Goal: Find specific page/section: Find specific page/section

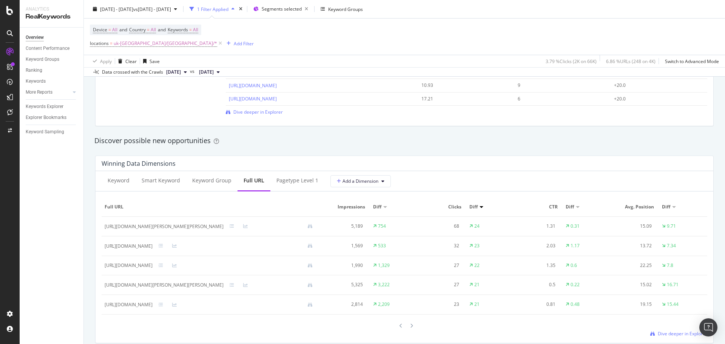
scroll to position [830, 0]
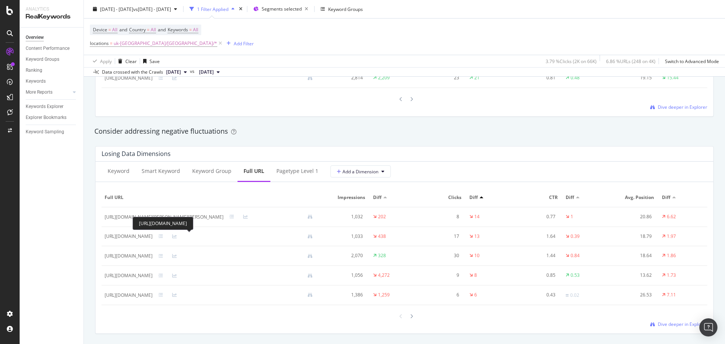
click at [152, 237] on div "[URL][DOMAIN_NAME]" at bounding box center [129, 236] width 48 height 7
click at [152, 236] on div "[URL][DOMAIN_NAME]" at bounding box center [129, 236] width 48 height 7
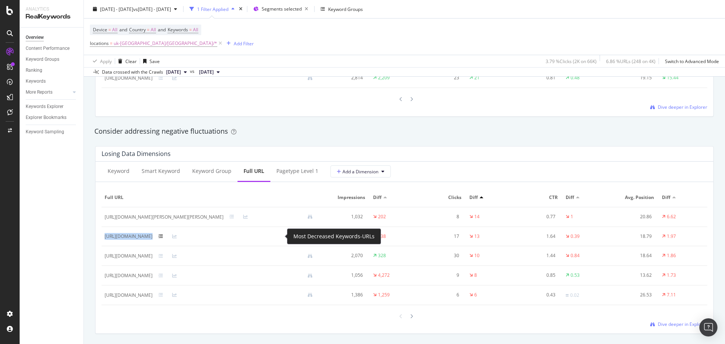
click at [163, 236] on icon at bounding box center [160, 236] width 5 height 5
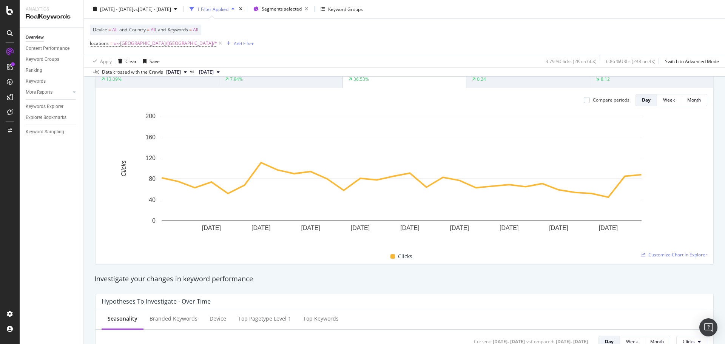
scroll to position [0, 0]
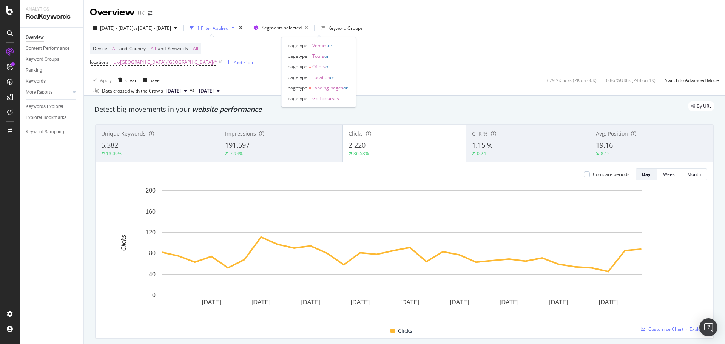
drag, startPoint x: 328, startPoint y: 29, endPoint x: 312, endPoint y: 60, distance: 35.1
click at [302, 29] on span "Segments selected" at bounding box center [282, 28] width 40 height 6
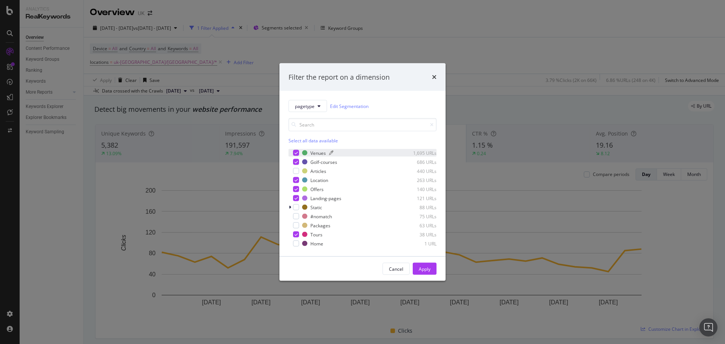
click at [314, 149] on div "Venues" at bounding box center [317, 152] width 15 height 6
click at [318, 163] on div "Golf-courses" at bounding box center [323, 161] width 27 height 6
click at [318, 174] on div "Articles" at bounding box center [318, 171] width 16 height 6
click at [318, 179] on div "Location" at bounding box center [319, 180] width 18 height 6
click at [319, 186] on div "Offers" at bounding box center [316, 189] width 13 height 6
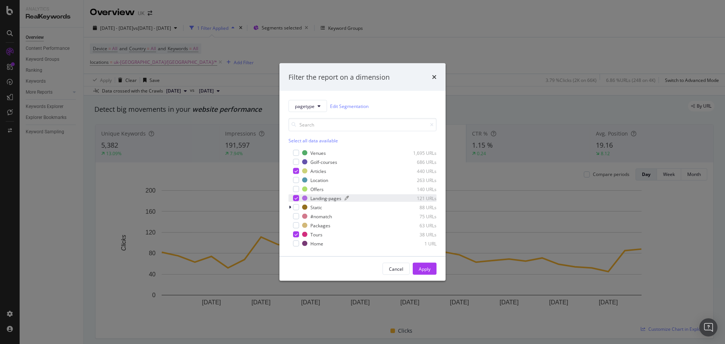
click at [321, 195] on div "Landing-pages" at bounding box center [325, 198] width 31 height 6
click at [295, 233] on icon "modal" at bounding box center [295, 234] width 3 height 4
click at [421, 269] on div "Apply" at bounding box center [425, 268] width 12 height 6
